Goal: Check status: Check status

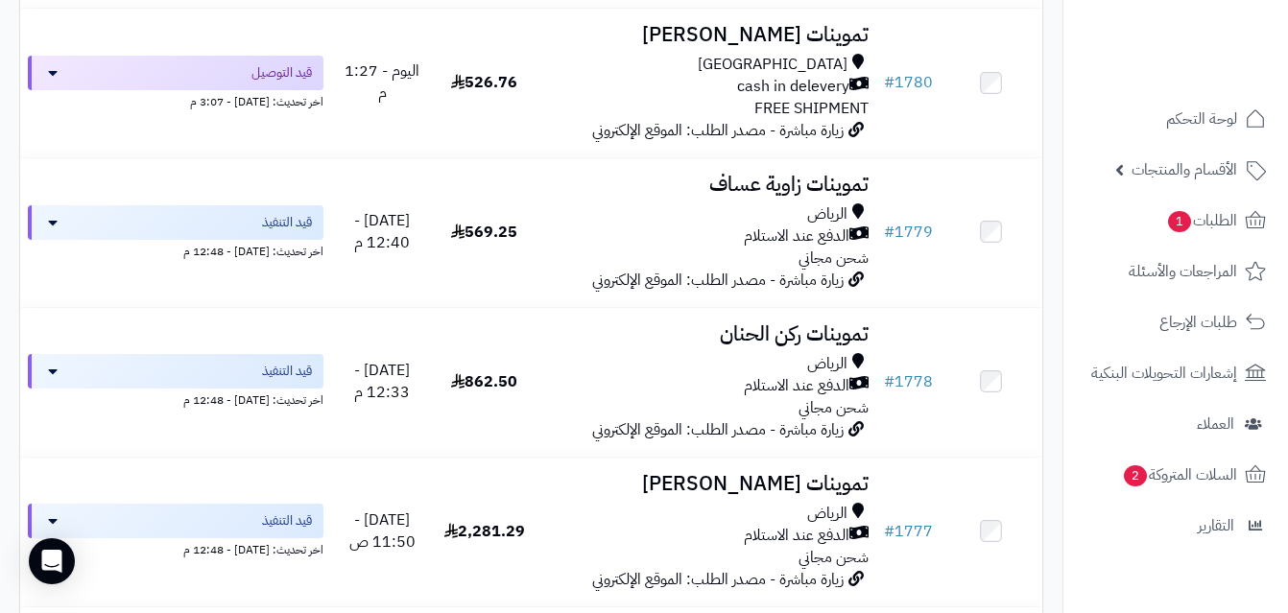
scroll to position [1358, 0]
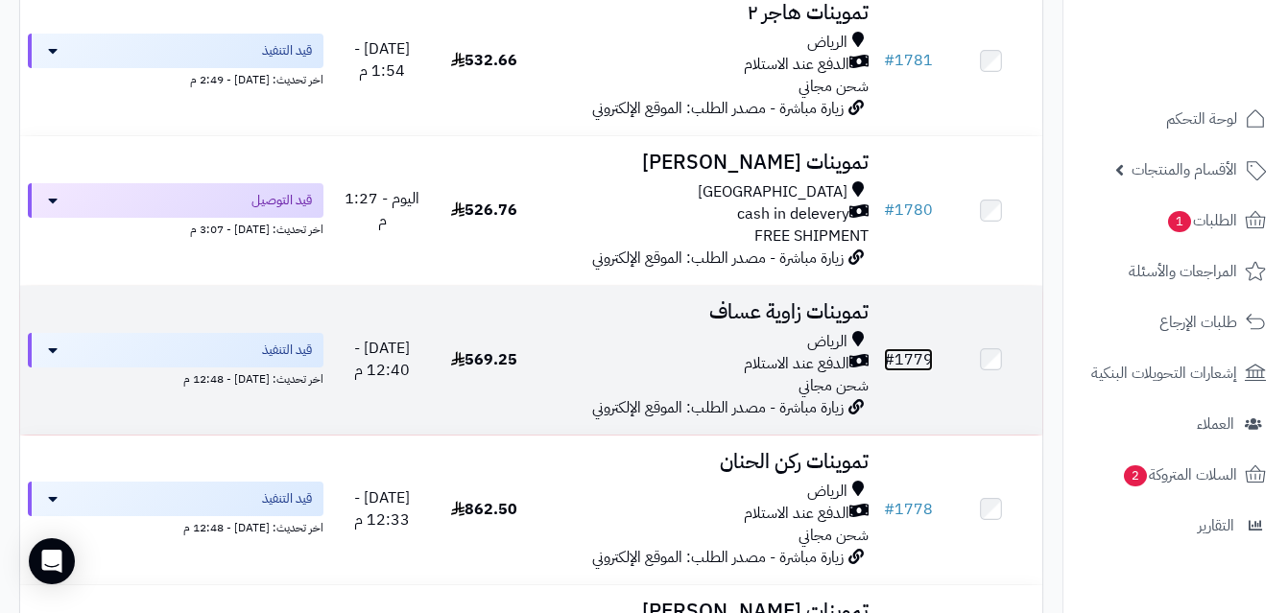
click at [924, 369] on link "# 1779" at bounding box center [908, 359] width 49 height 23
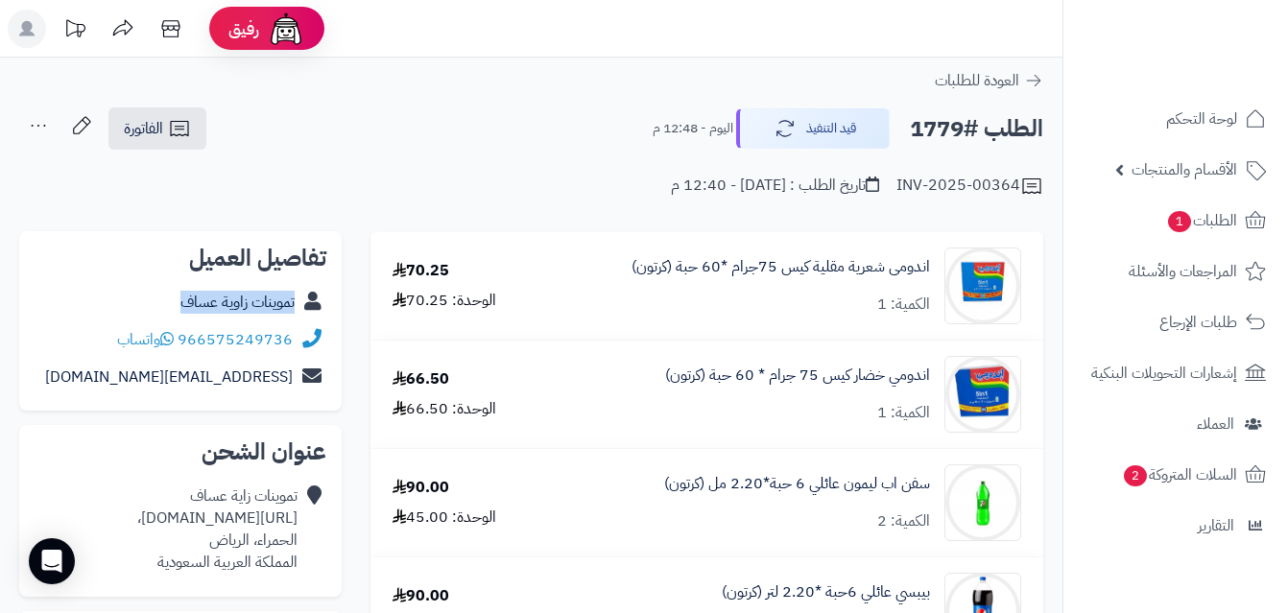
copy div "تموينات زاوية عساف"
drag, startPoint x: 172, startPoint y: 301, endPoint x: 311, endPoint y: 304, distance: 139.2
click at [311, 304] on div "تموينات زاوية عساف" at bounding box center [181, 302] width 292 height 37
